Goal: Check status: Check status

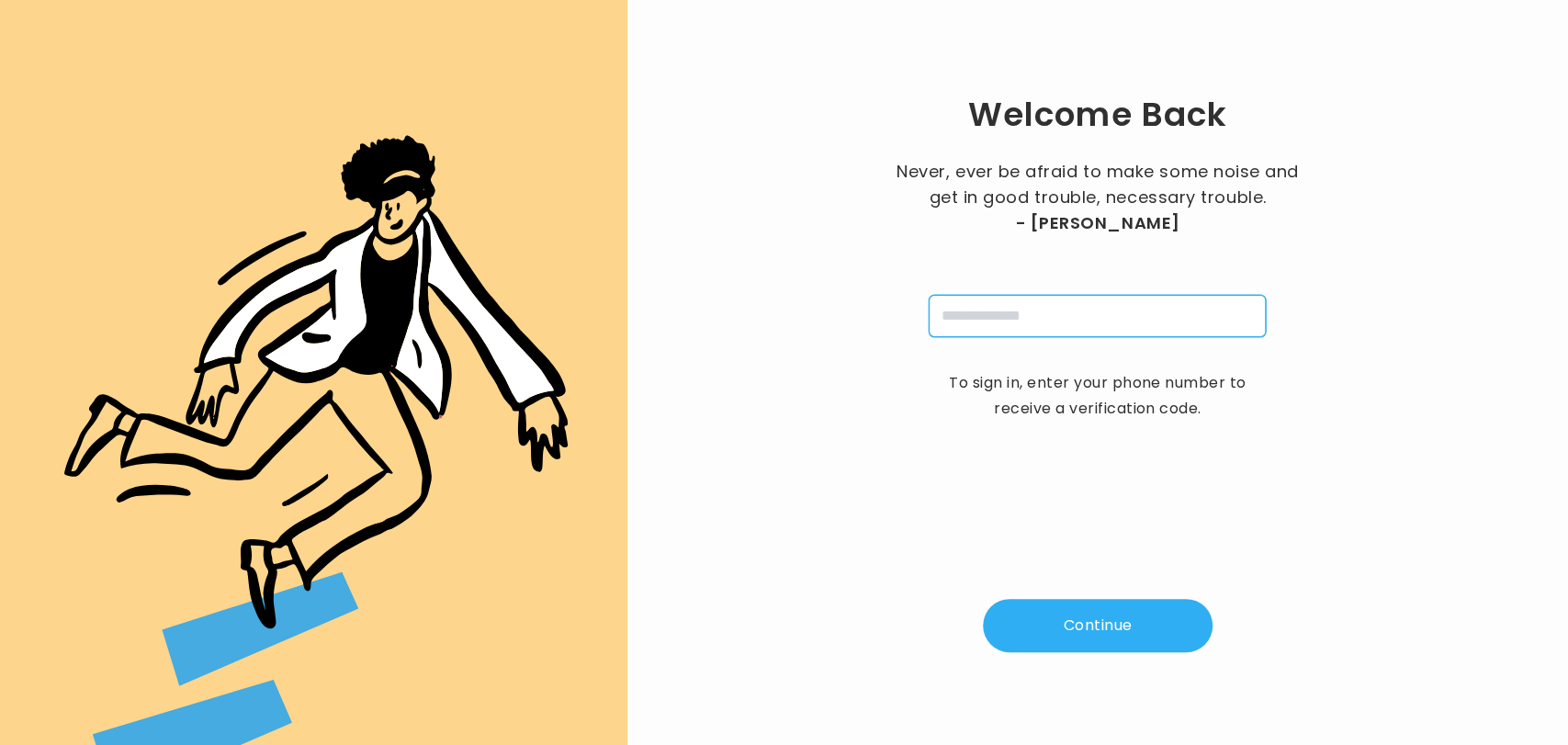
click at [1015, 328] on input "tel" at bounding box center [1096, 317] width 337 height 43
type input "**********"
click at [1075, 634] on button "Continue" at bounding box center [1097, 626] width 229 height 53
type input "*"
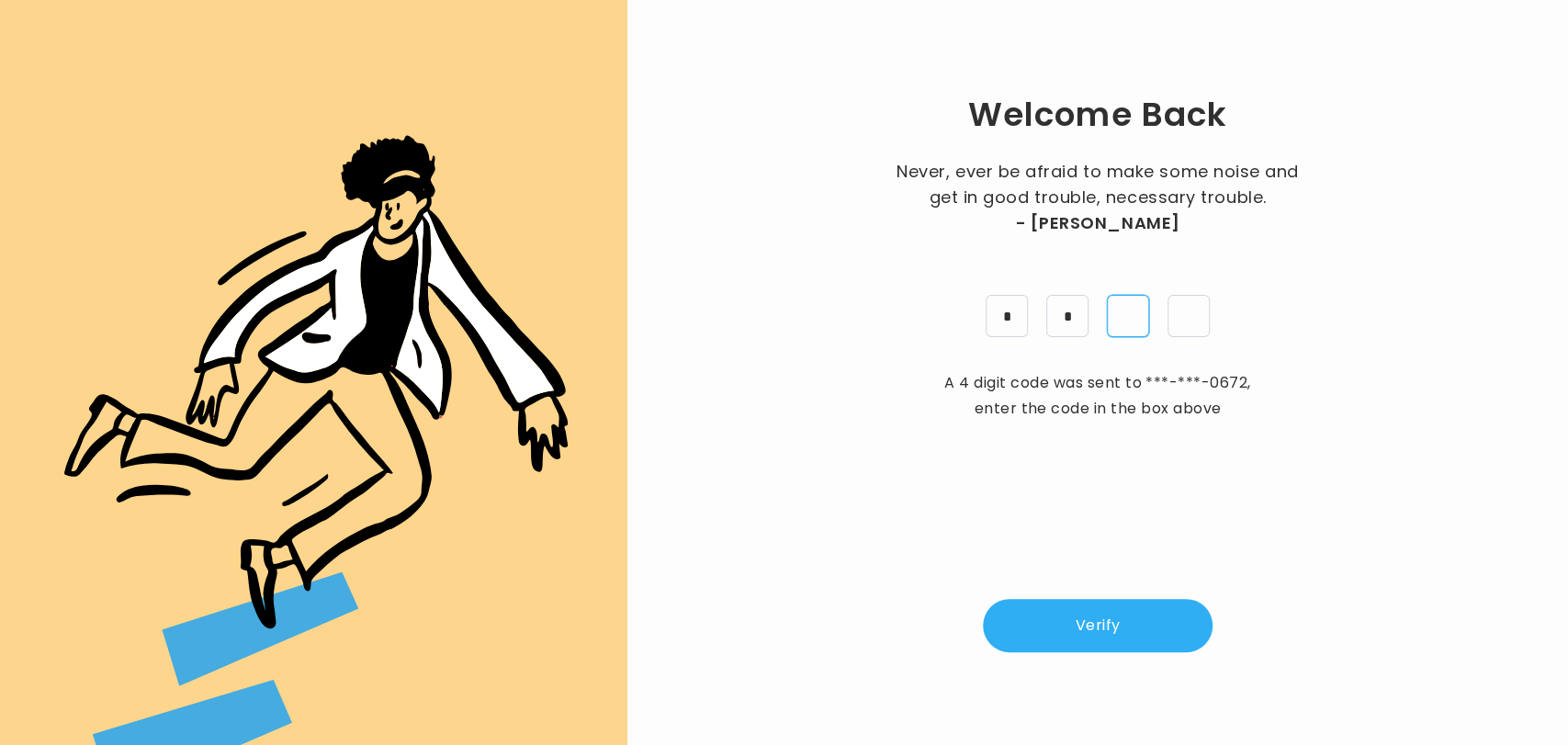
type input "*"
click at [1051, 622] on button "Verify" at bounding box center [1097, 626] width 229 height 53
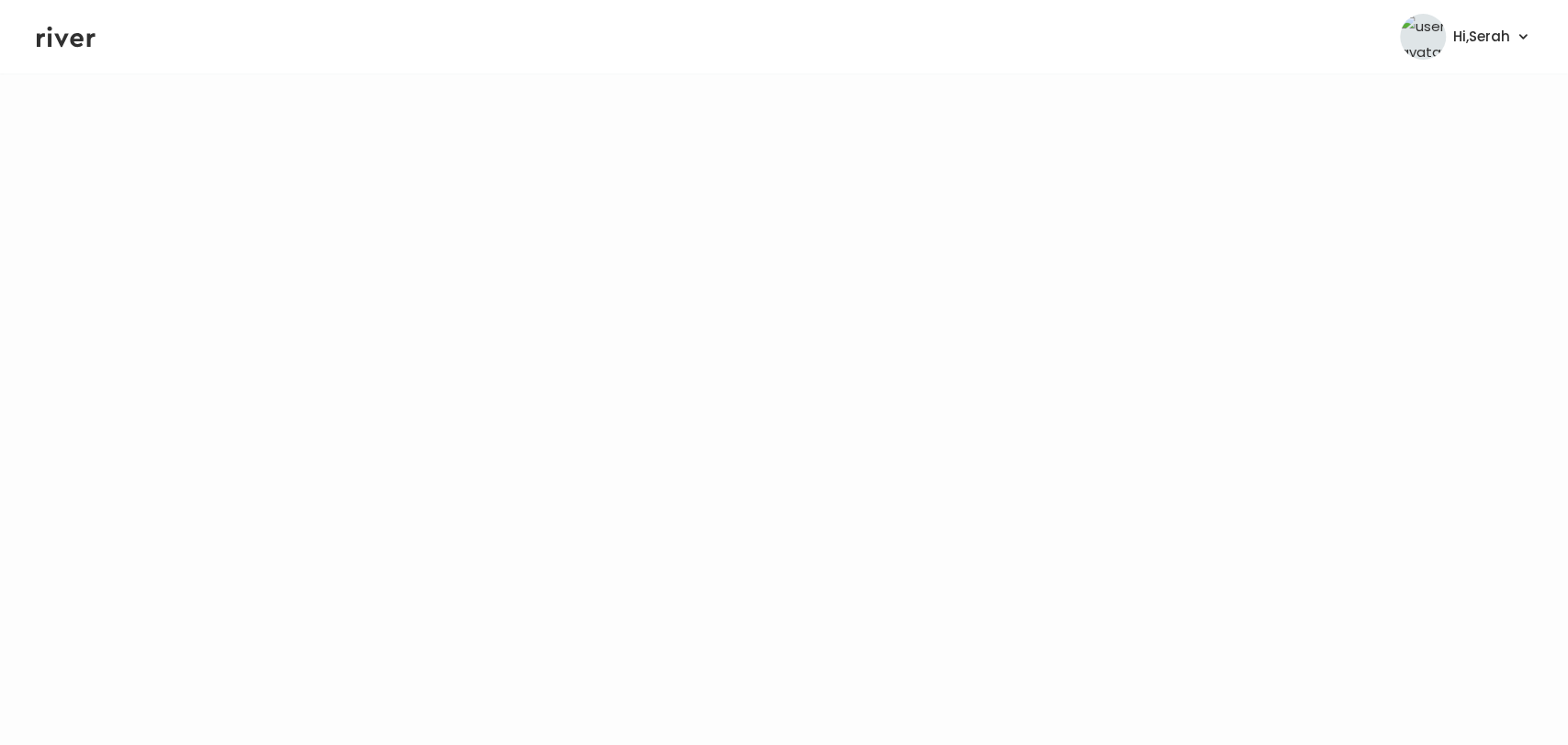
click at [71, 49] on icon at bounding box center [66, 37] width 59 height 27
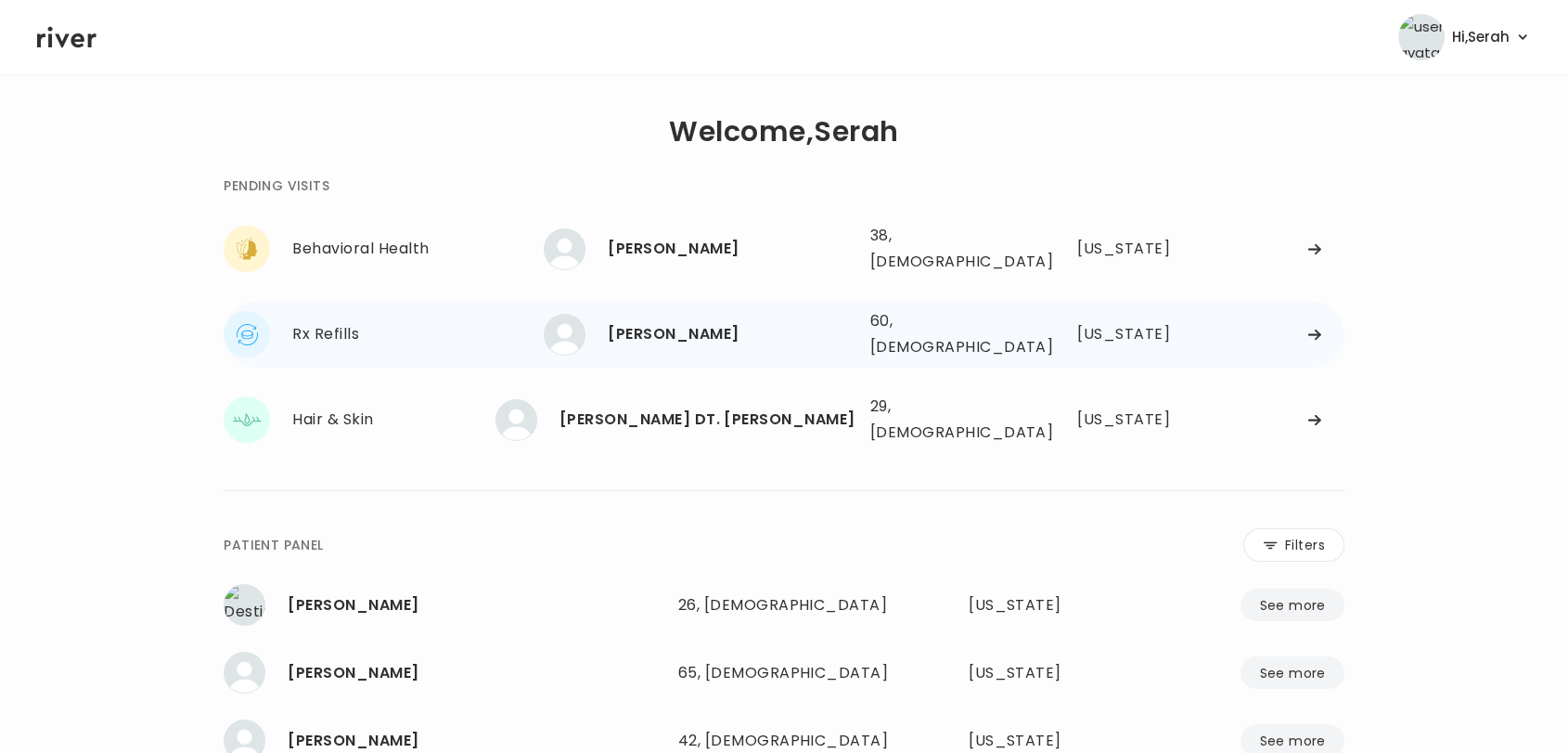
click at [719, 321] on div "[PERSON_NAME]" at bounding box center [732, 334] width 247 height 26
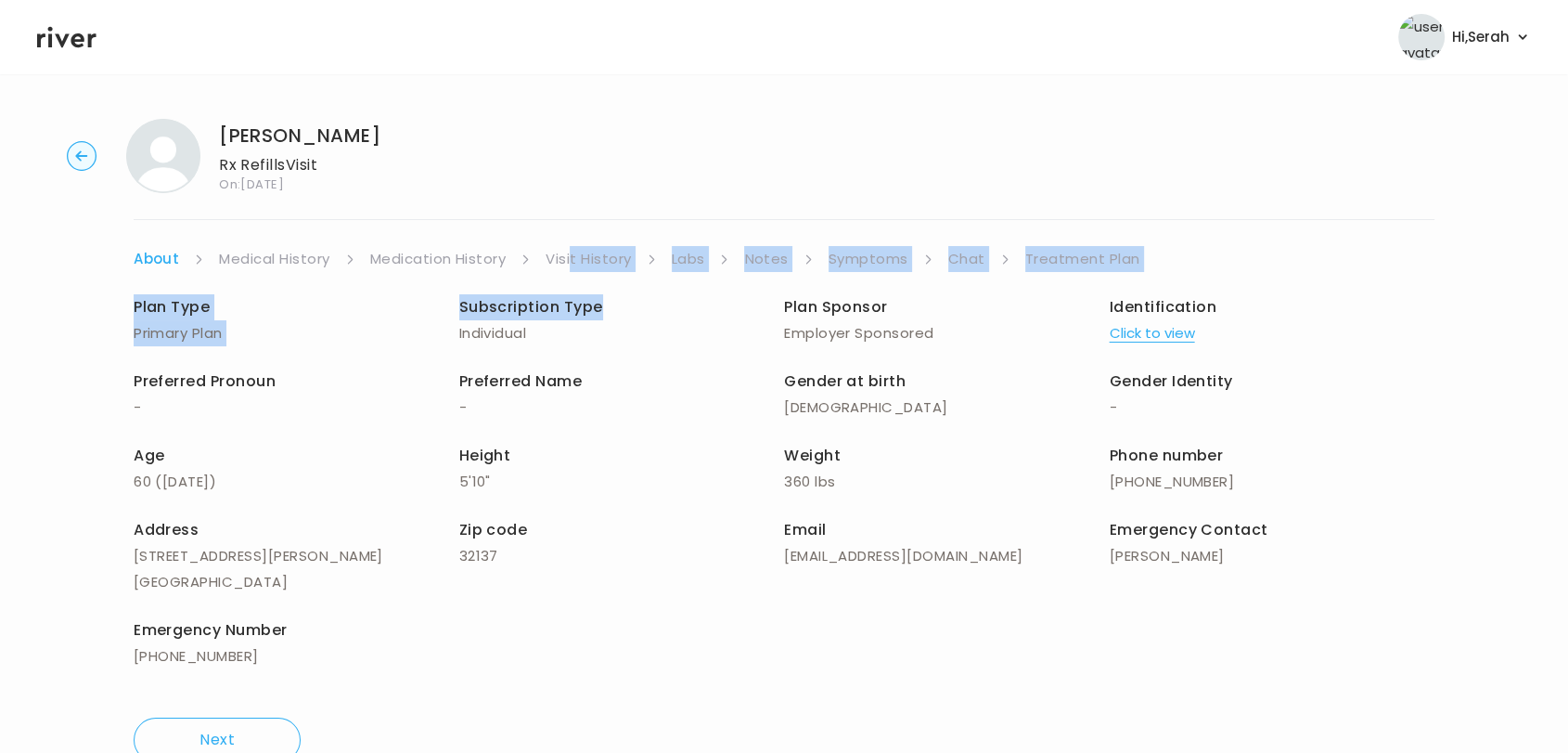
drag, startPoint x: 719, startPoint y: 315, endPoint x: 573, endPoint y: 262, distance: 155.3
click at [573, 262] on div "About Medical History Medication History Visit History Labs Notes Symptoms Chat…" at bounding box center [784, 505] width 1301 height 516
click at [573, 262] on link "Visit History" at bounding box center [588, 259] width 85 height 26
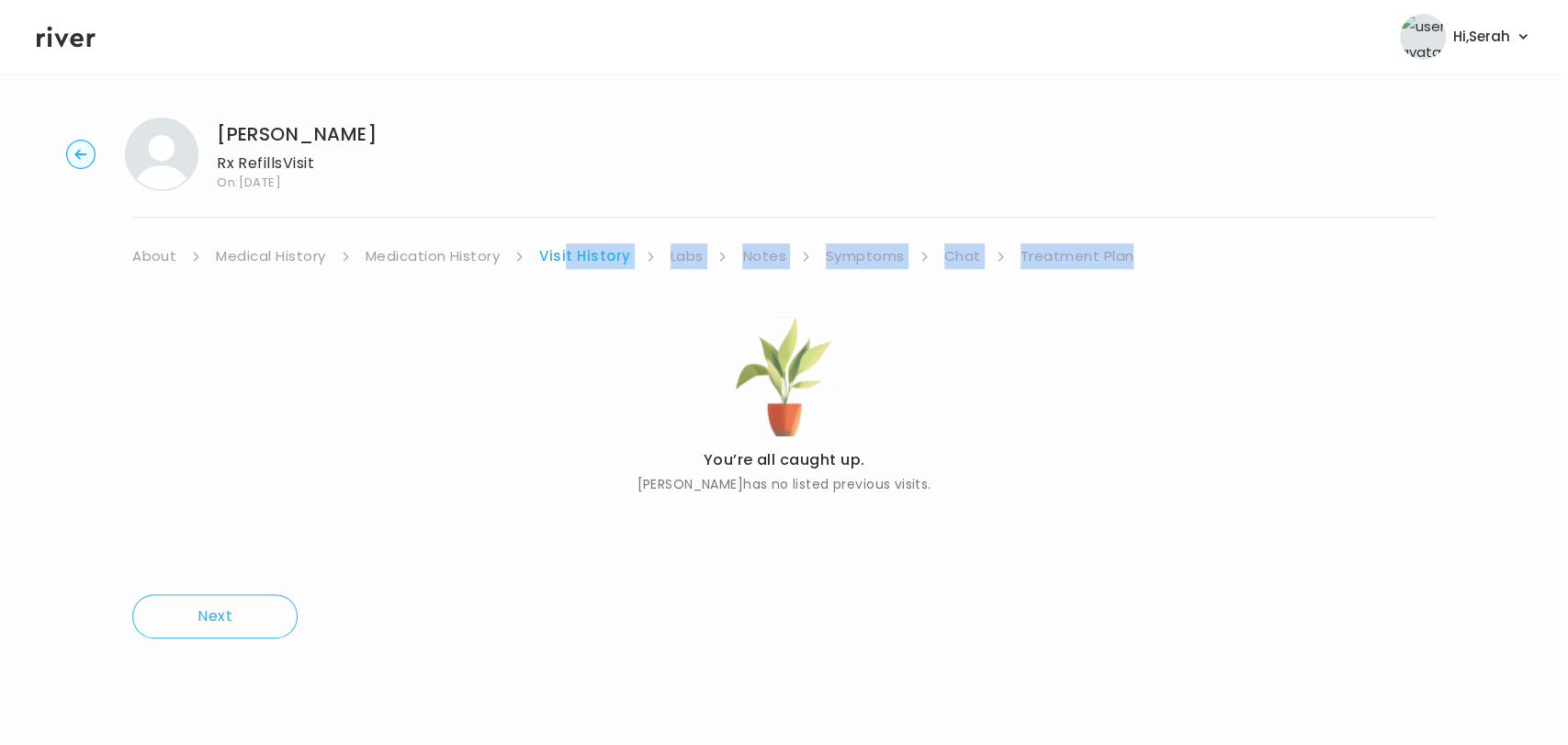
click at [567, 259] on link "Visit History" at bounding box center [584, 256] width 91 height 25
click at [873, 268] on link "Symptoms" at bounding box center [864, 256] width 79 height 25
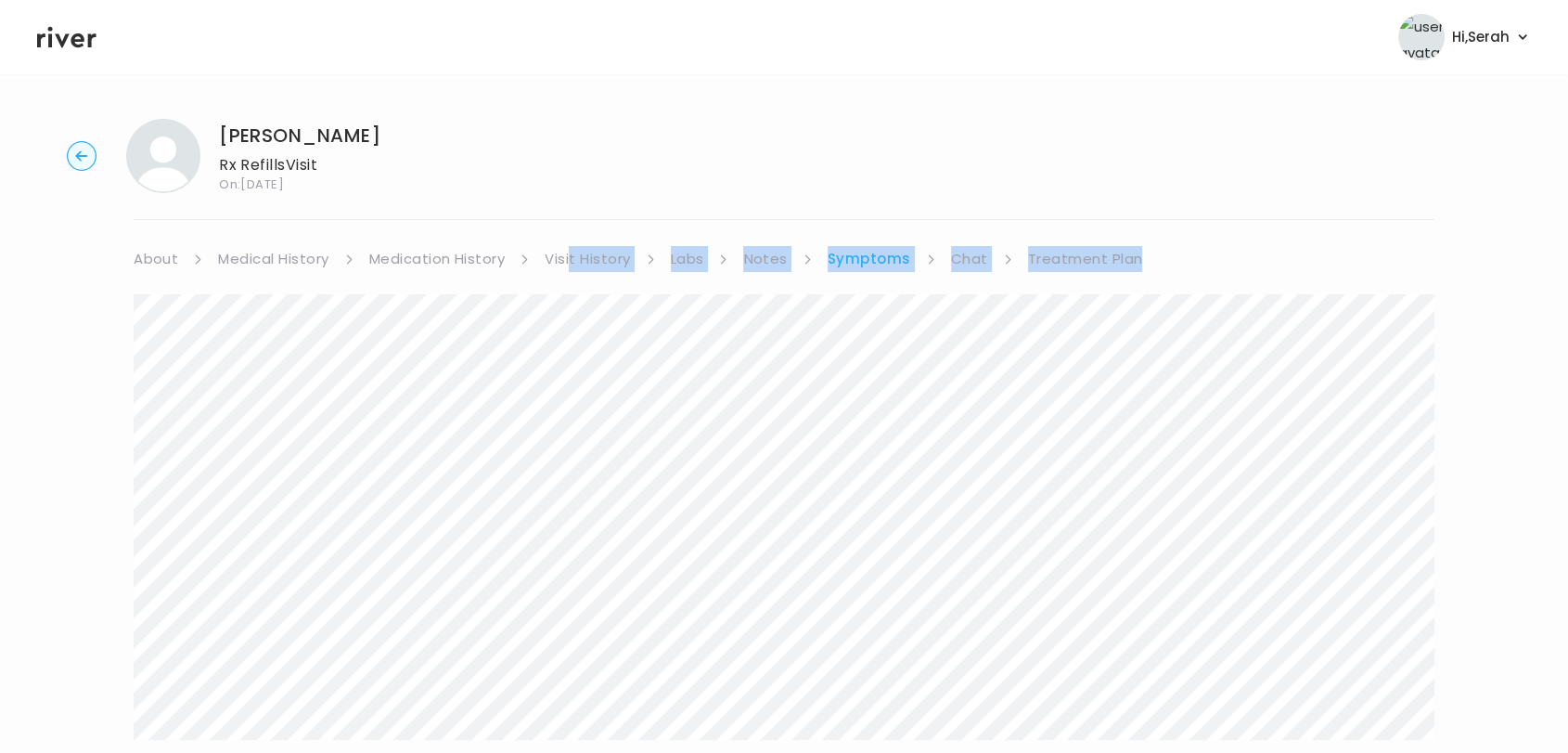
click at [882, 269] on link "Symptoms" at bounding box center [869, 259] width 83 height 26
click at [55, 51] on header "Hi, Serah Profile Logout" at bounding box center [784, 37] width 1568 height 75
click at [59, 49] on icon at bounding box center [67, 37] width 60 height 27
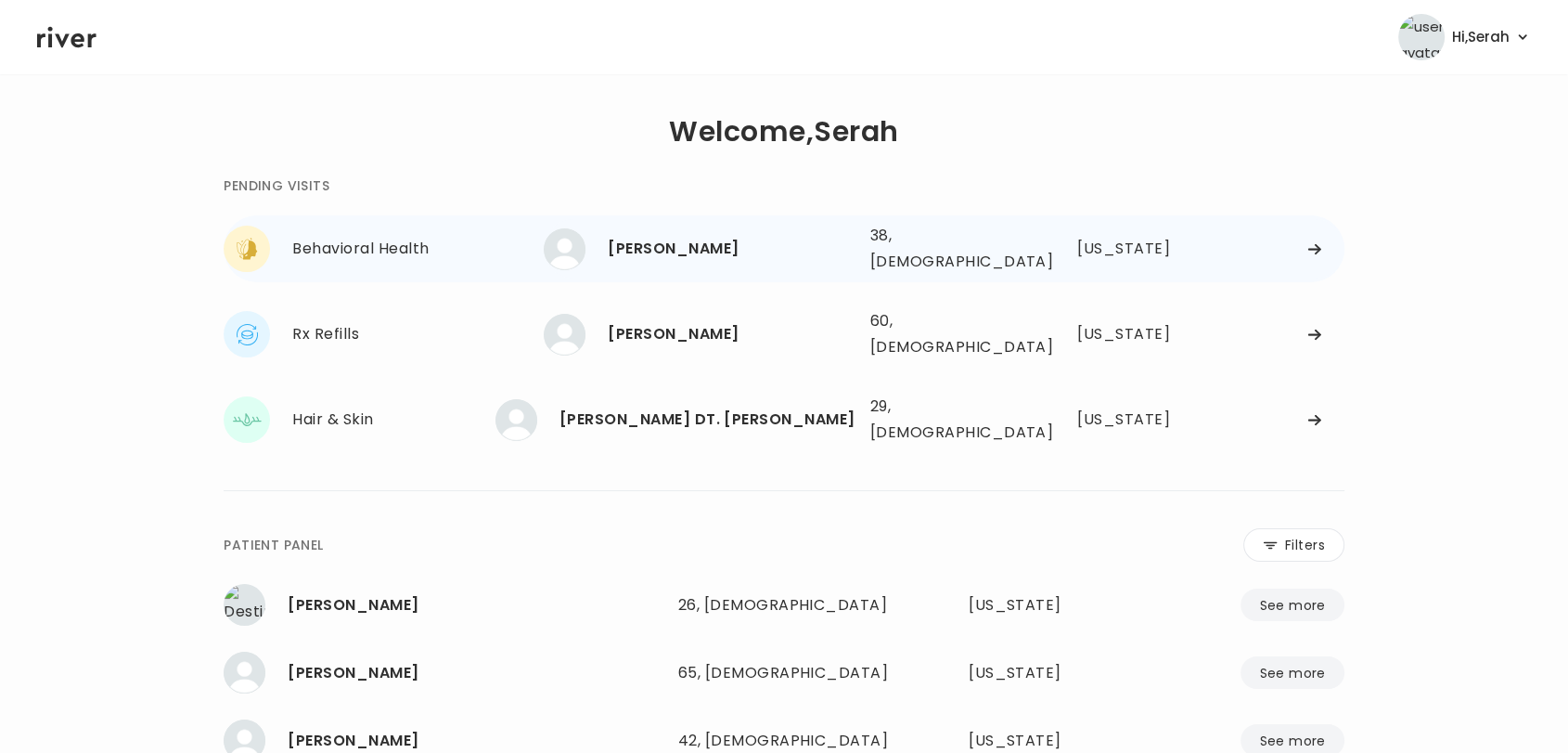
click at [638, 244] on div "[PERSON_NAME]" at bounding box center [732, 248] width 247 height 26
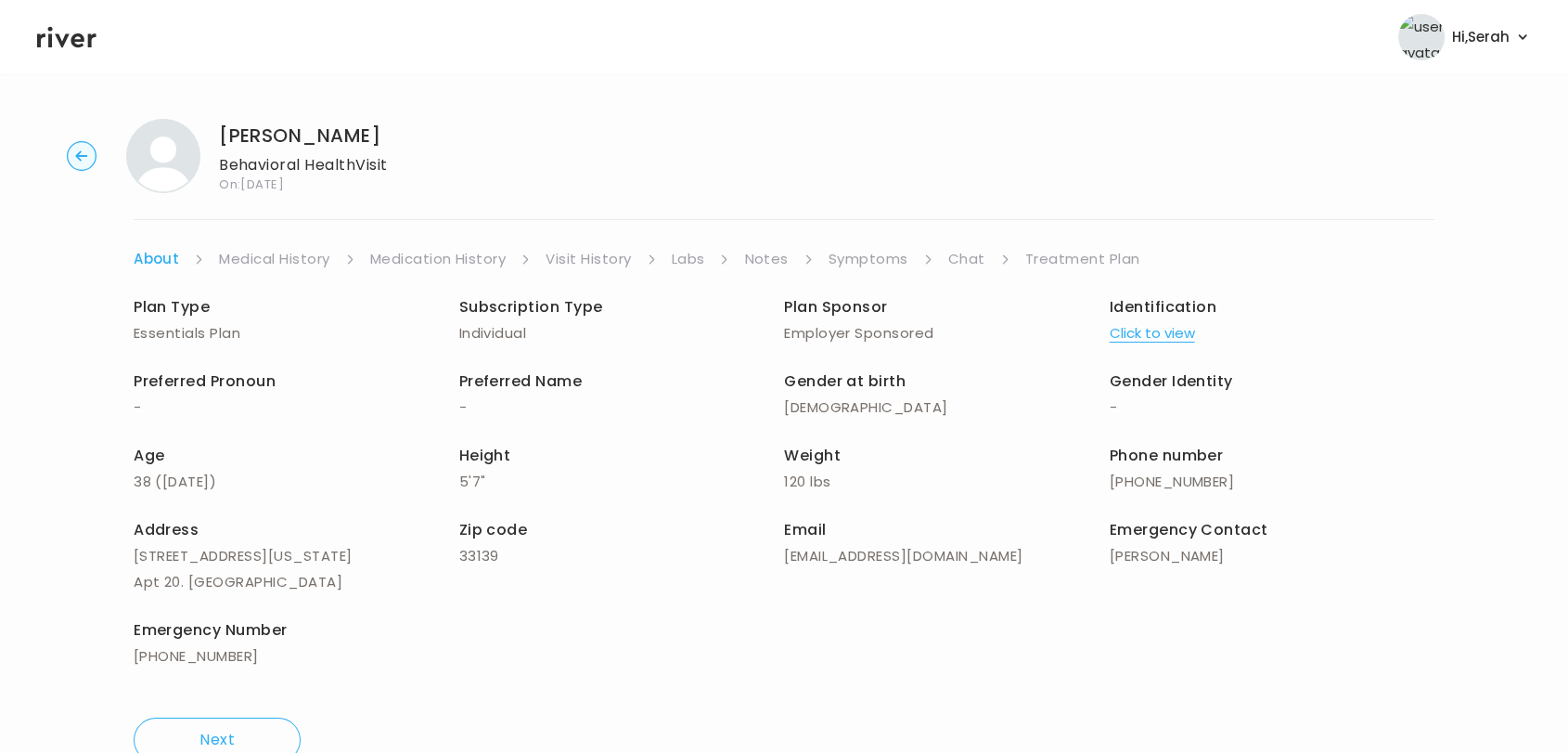
click at [864, 258] on link "Symptoms" at bounding box center [868, 259] width 79 height 26
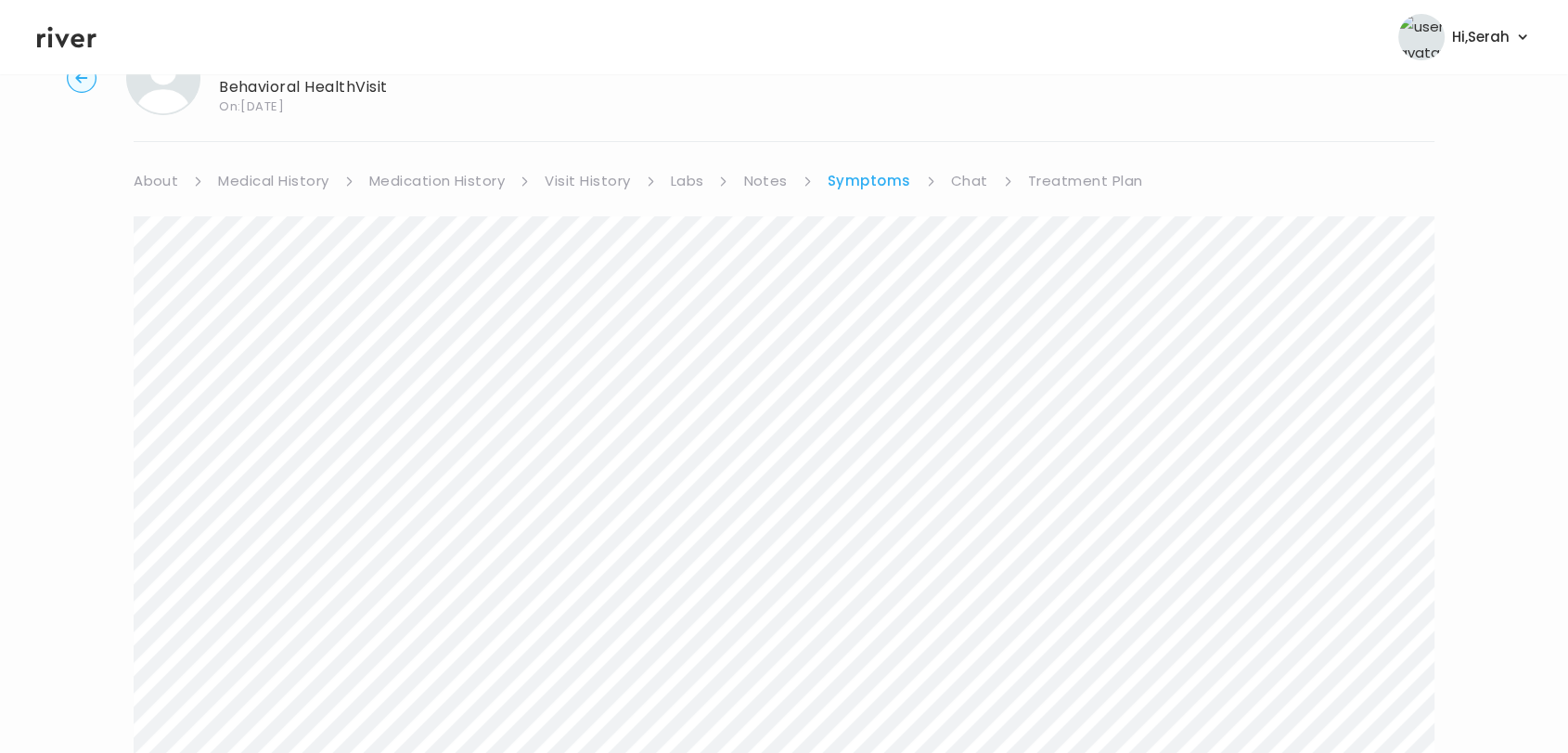
scroll to position [40, 0]
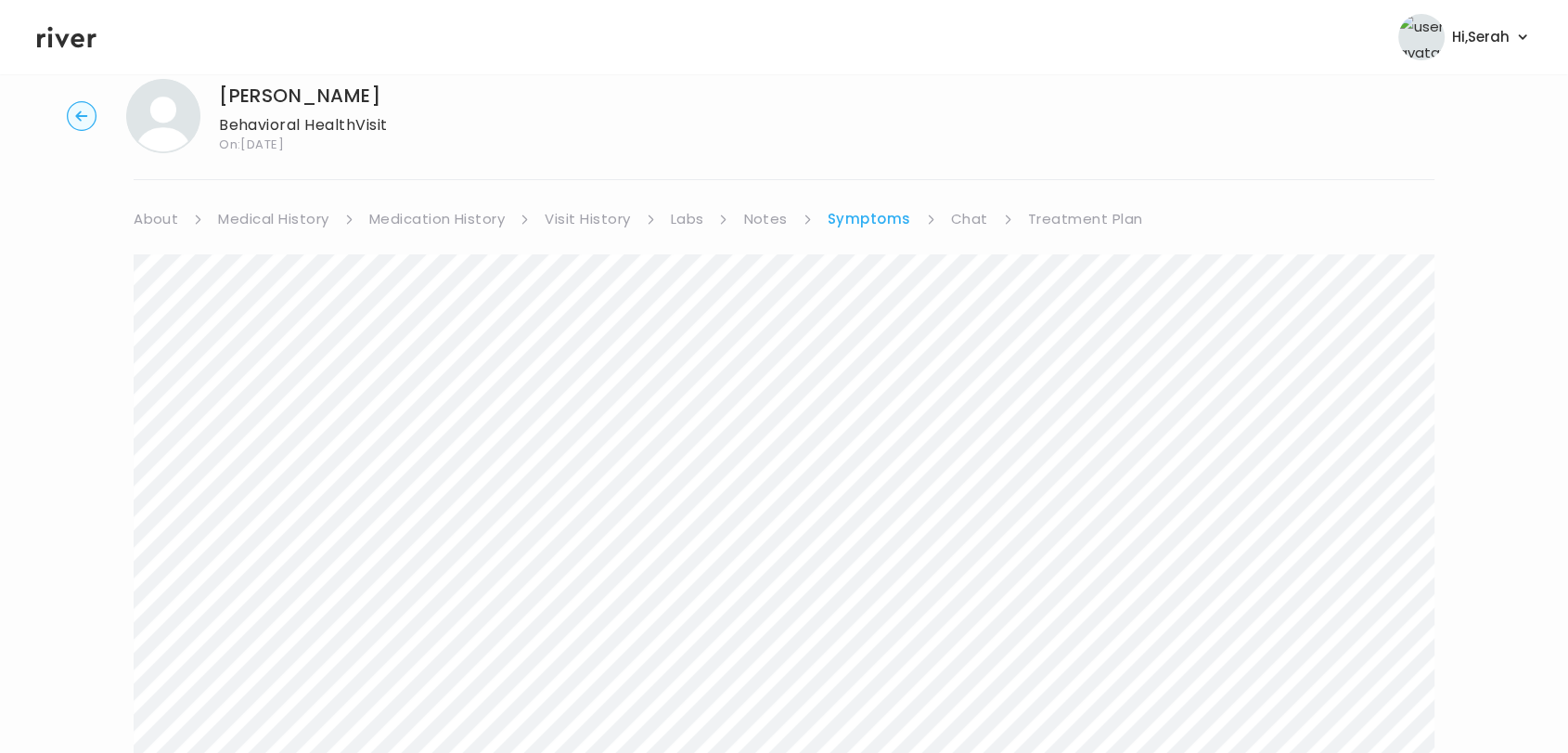
click at [932, 217] on icon at bounding box center [931, 219] width 10 height 10
click at [1044, 216] on link "Treatment Plan" at bounding box center [1085, 219] width 115 height 26
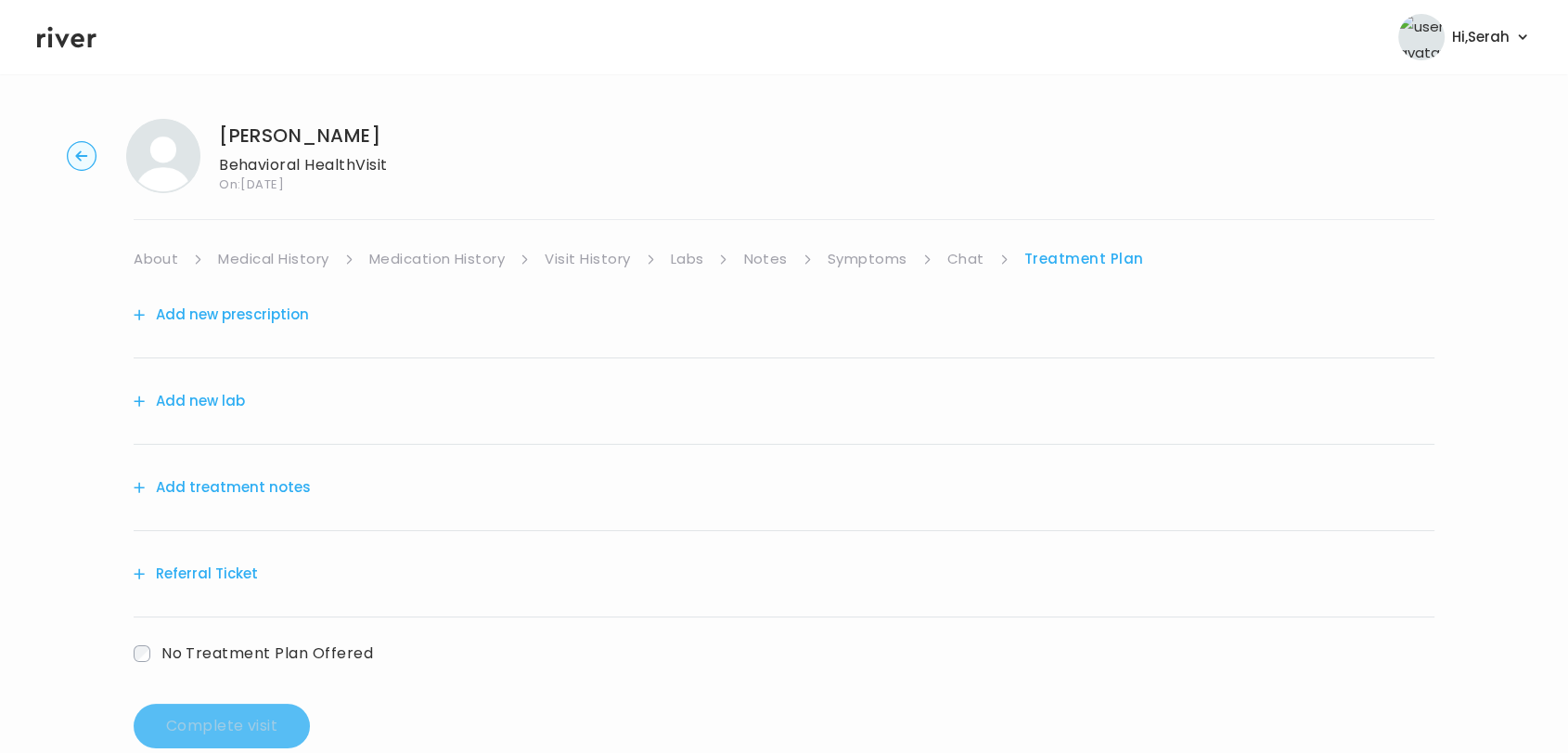
click at [881, 249] on link "Symptoms" at bounding box center [867, 259] width 79 height 26
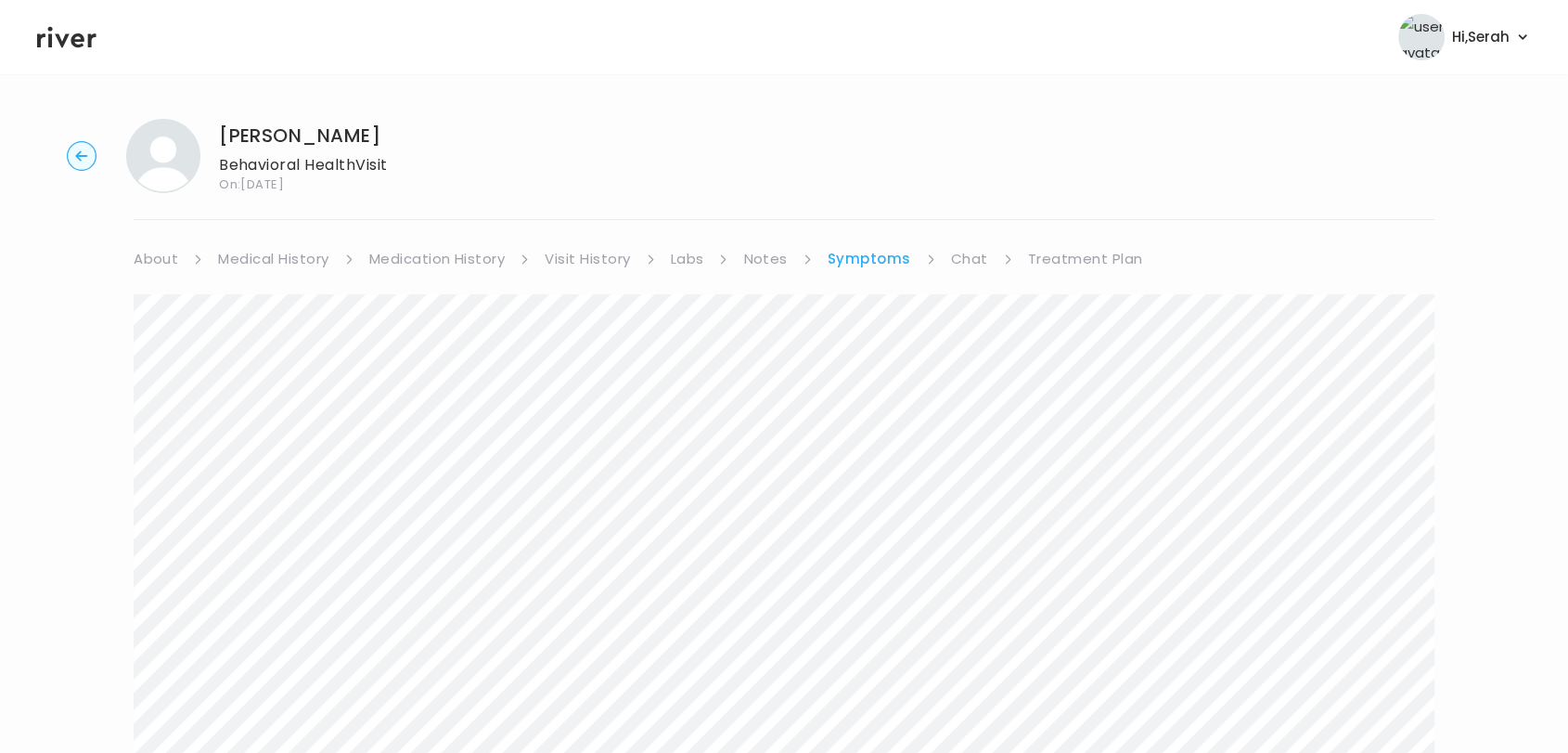
scroll to position [1486, 0]
